Goal: Check status: Check status

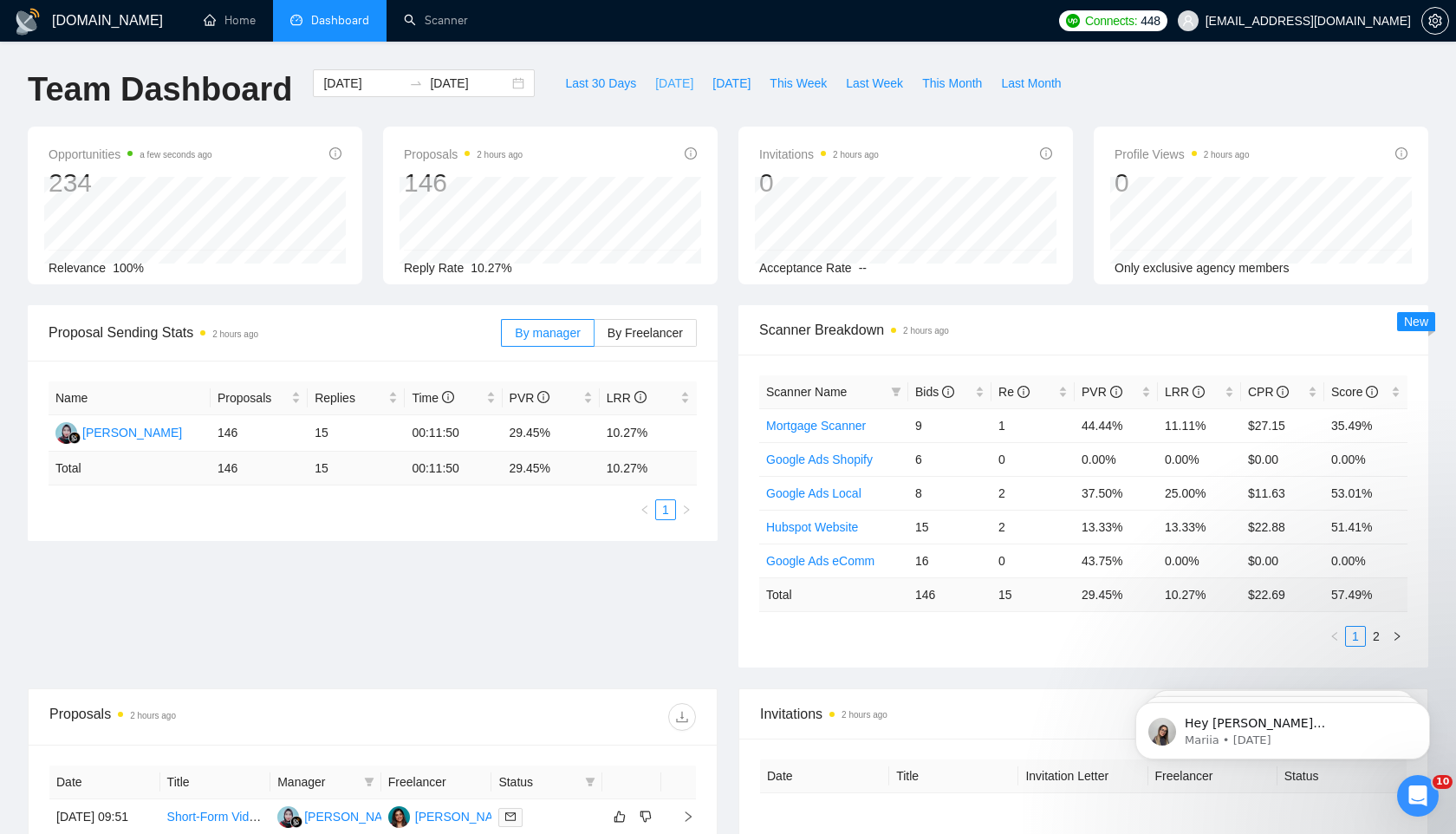
click at [655, 78] on span "[DATE]" at bounding box center [674, 84] width 38 height 19
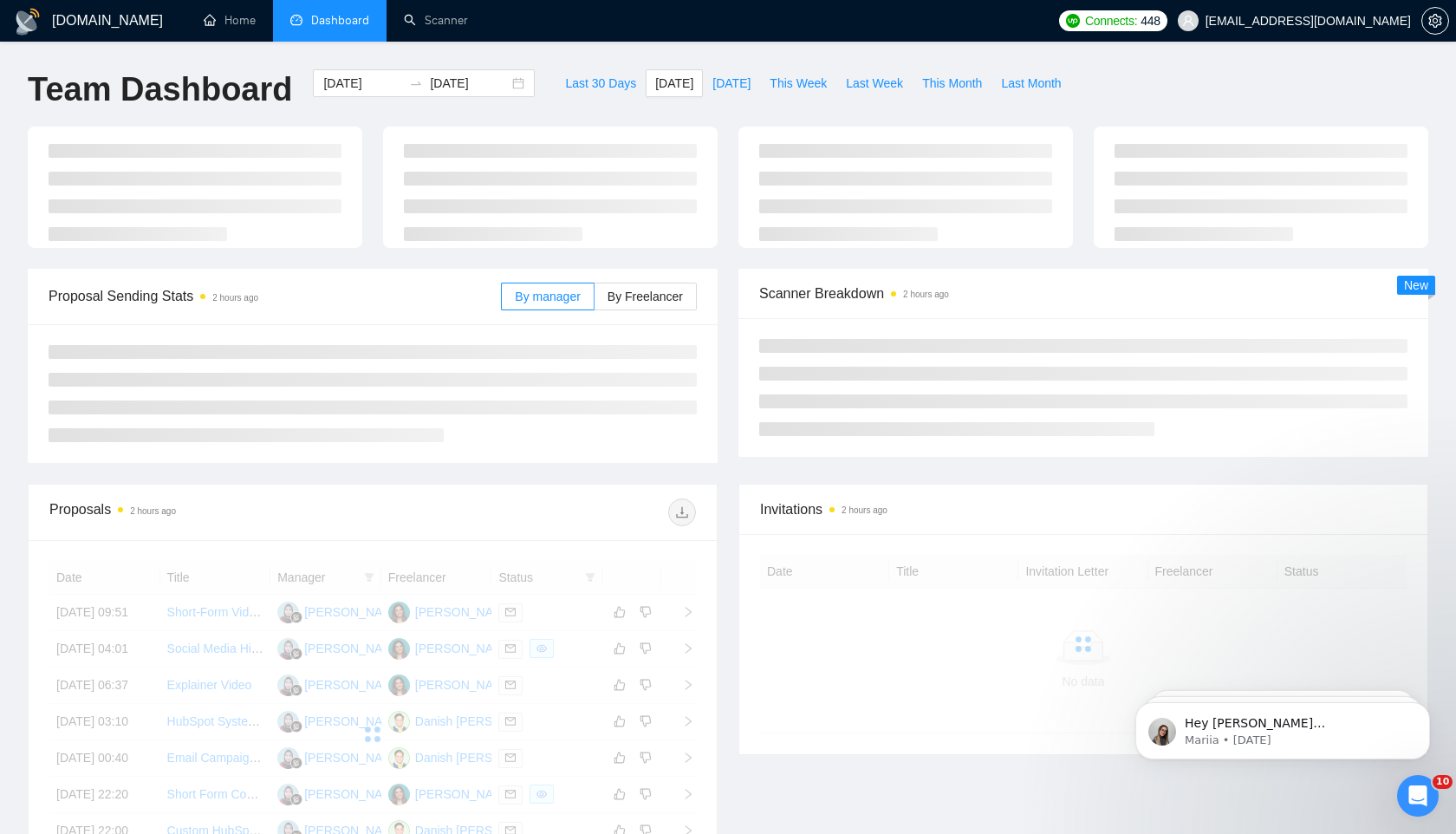
type input "[DATE]"
